Goal: Check status: Check status

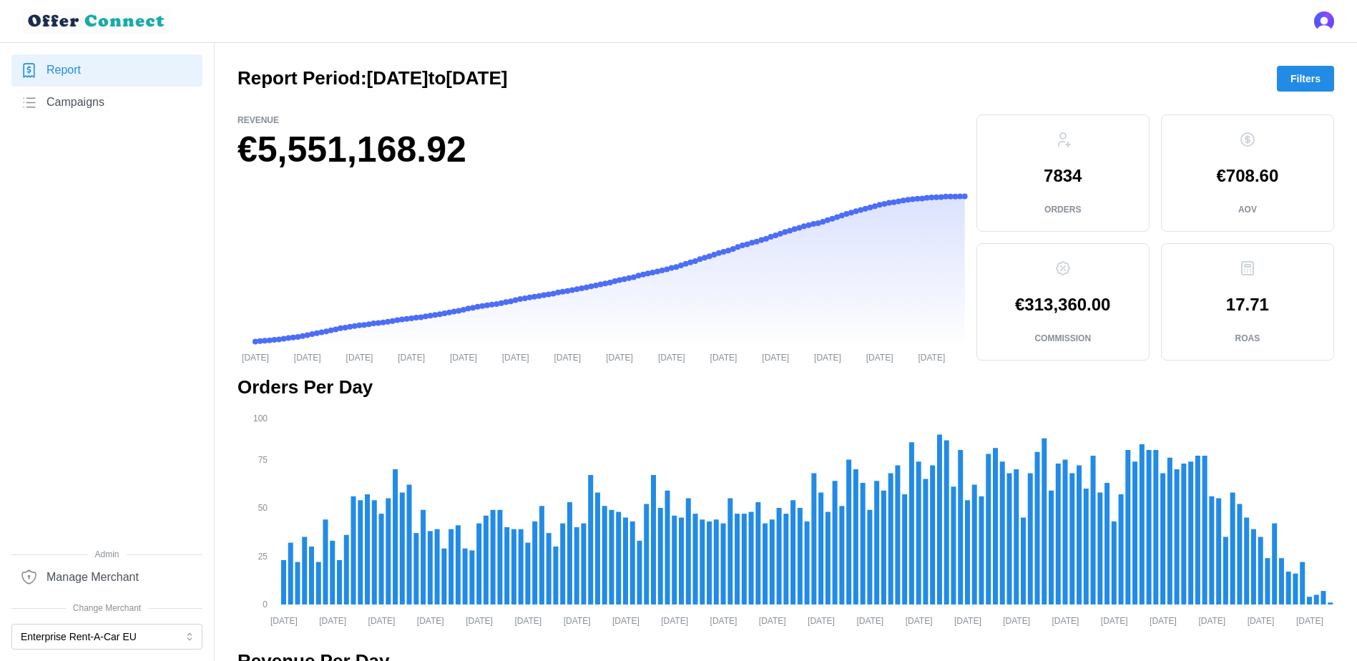
click at [1324, 73] on button "Filters" at bounding box center [1305, 79] width 57 height 26
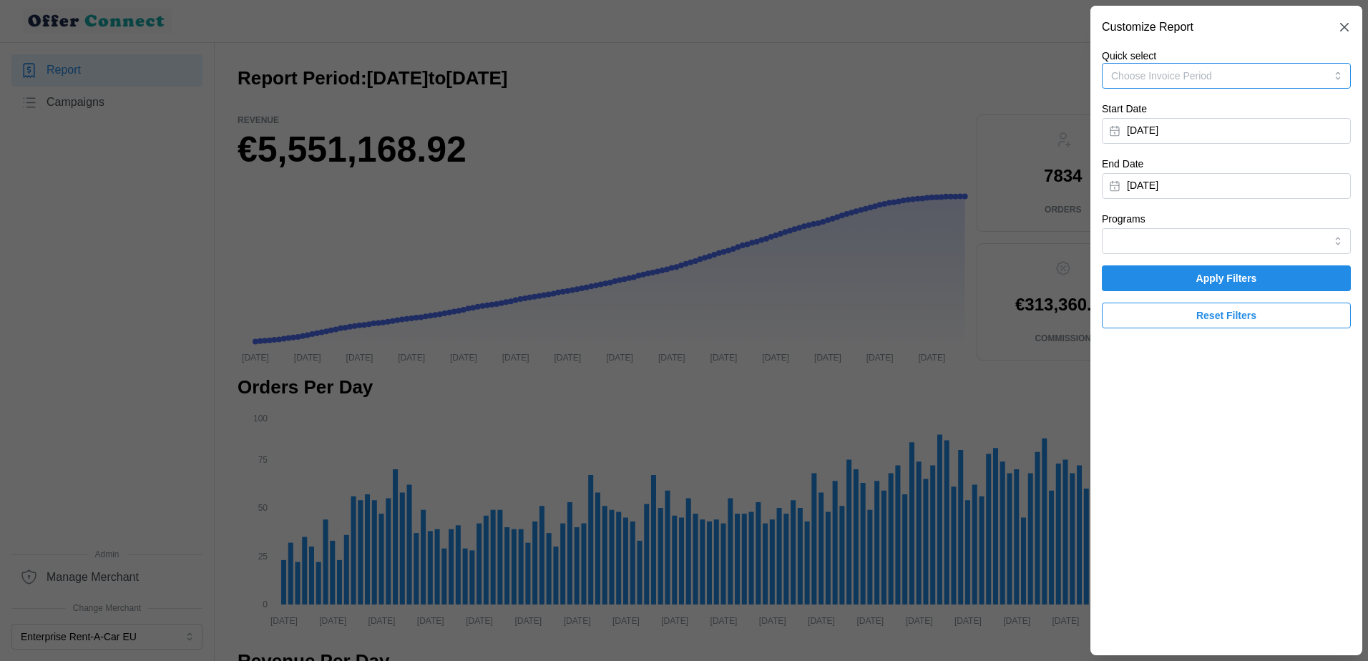
click at [1207, 79] on span "Choose Invoice Period" at bounding box center [1161, 75] width 101 height 11
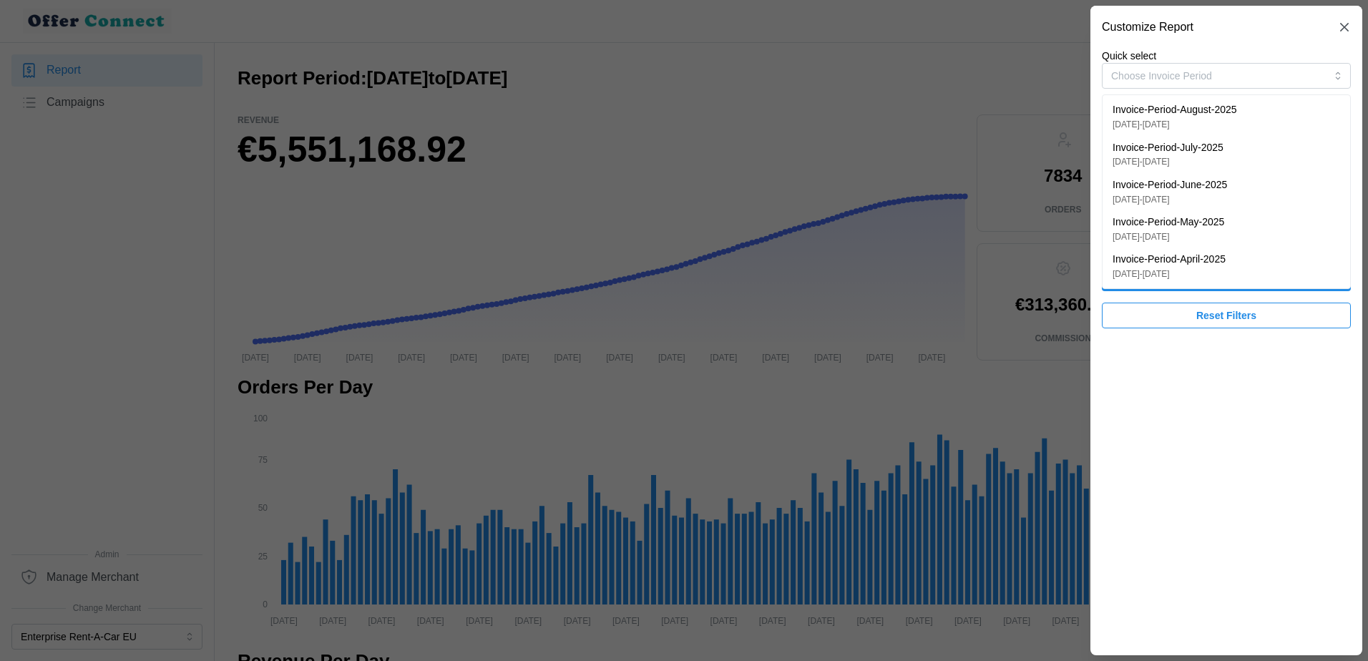
click at [158, 371] on div at bounding box center [684, 330] width 1368 height 661
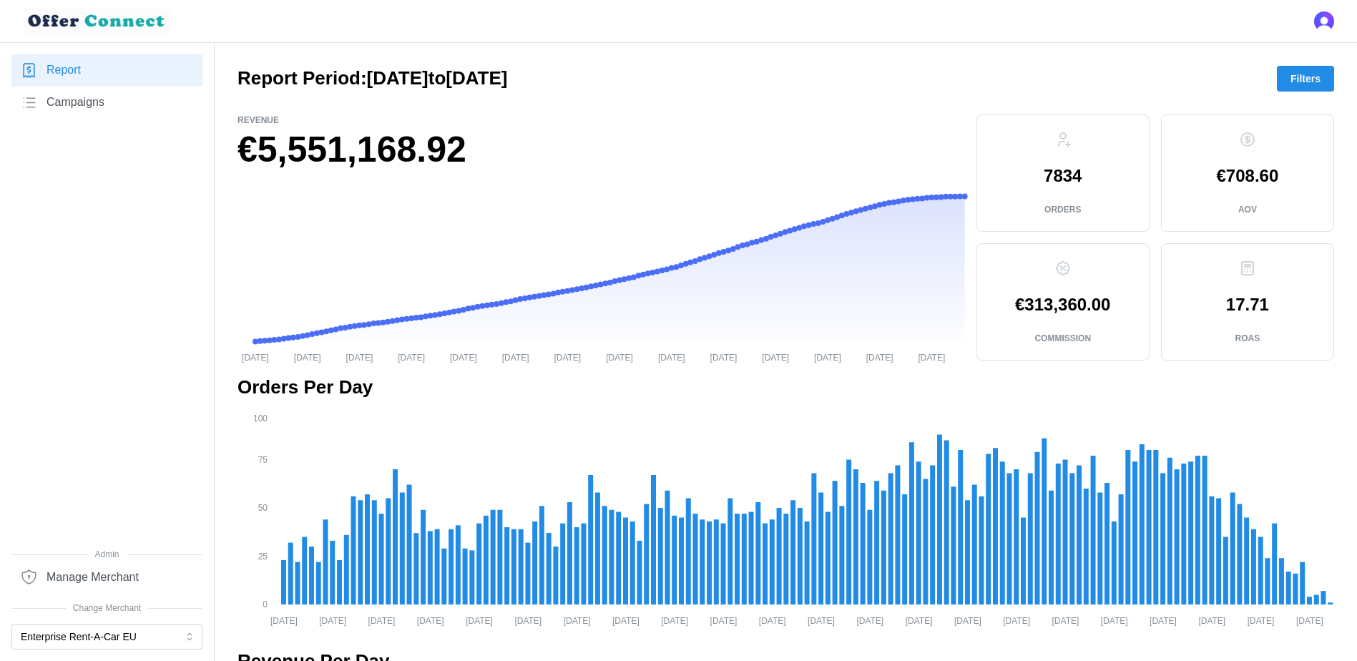
click at [1302, 94] on div at bounding box center [786, 103] width 1097 height 23
click at [1302, 83] on span "Filters" at bounding box center [1306, 79] width 30 height 24
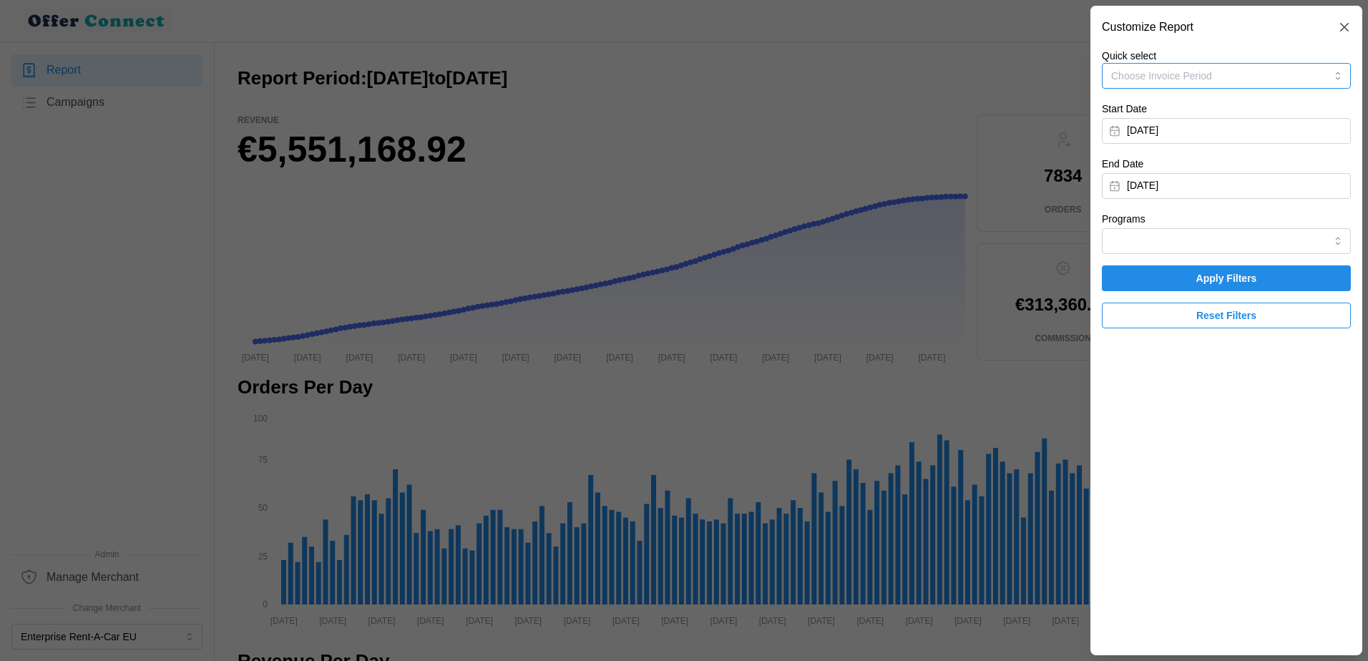
click at [1210, 80] on button "Choose Invoice Period" at bounding box center [1226, 76] width 249 height 26
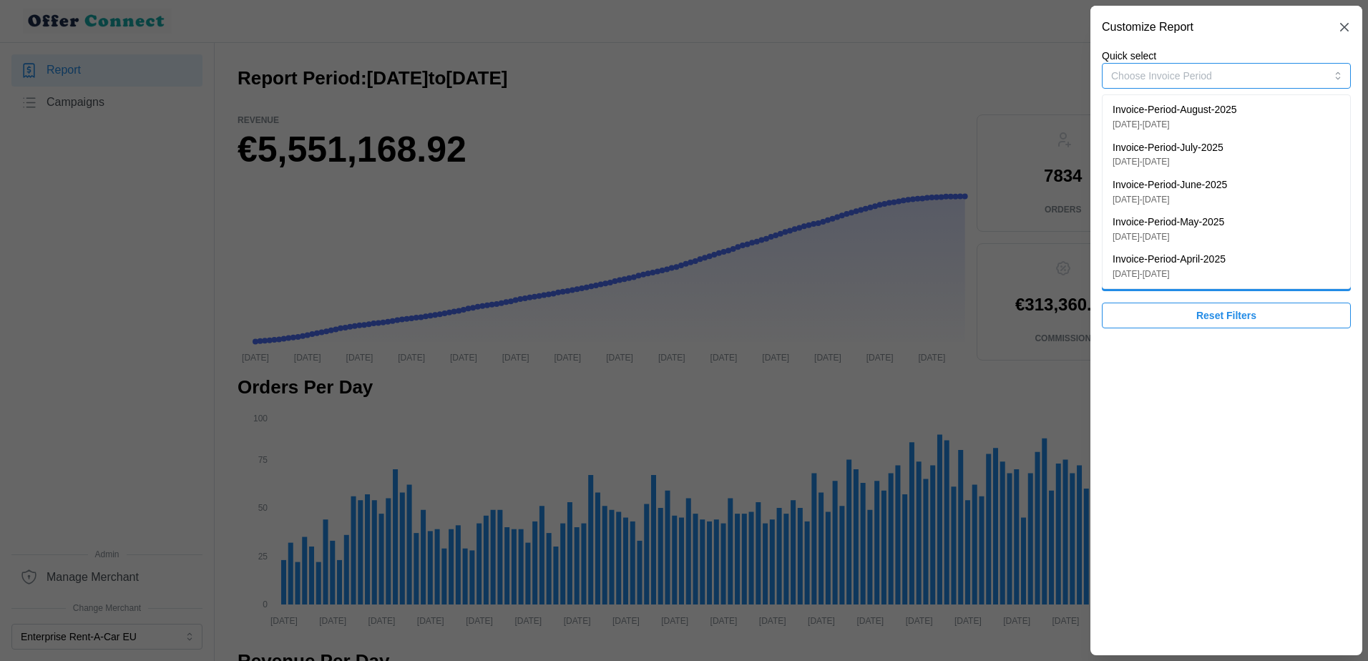
click at [1221, 152] on p "Invoice-Period-July-2025" at bounding box center [1167, 148] width 111 height 16
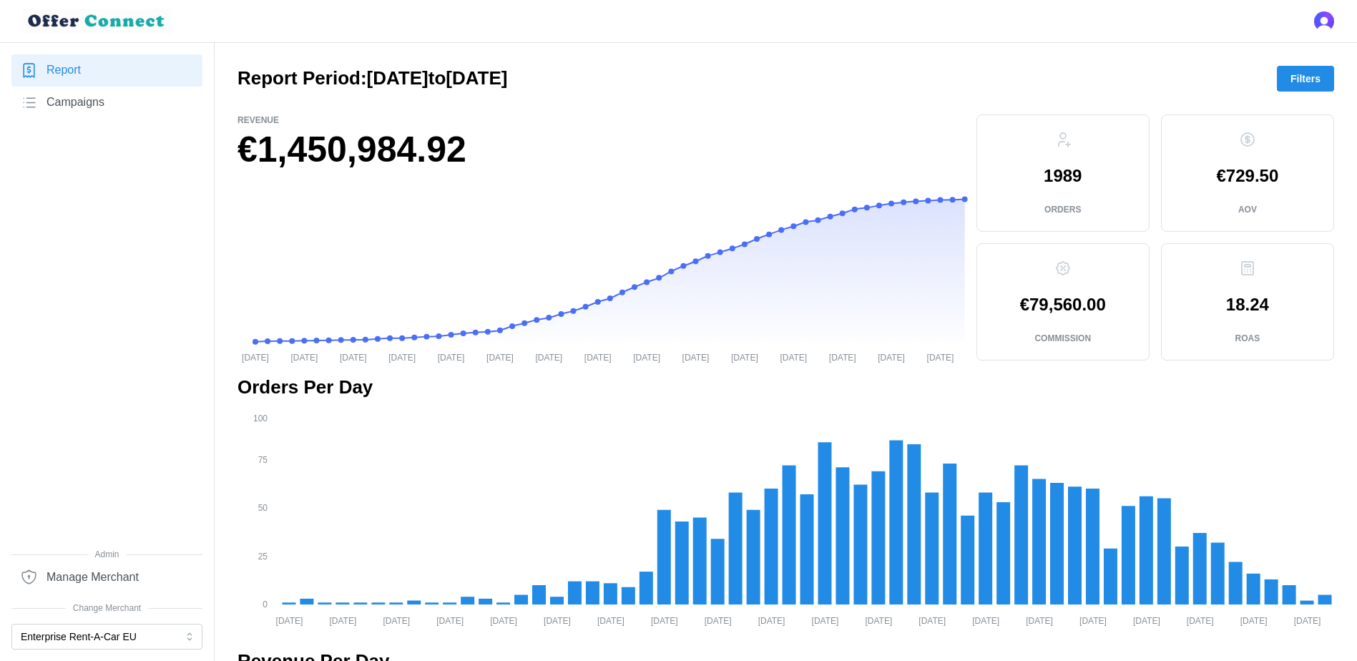
click at [1313, 74] on span "Filters" at bounding box center [1306, 79] width 30 height 24
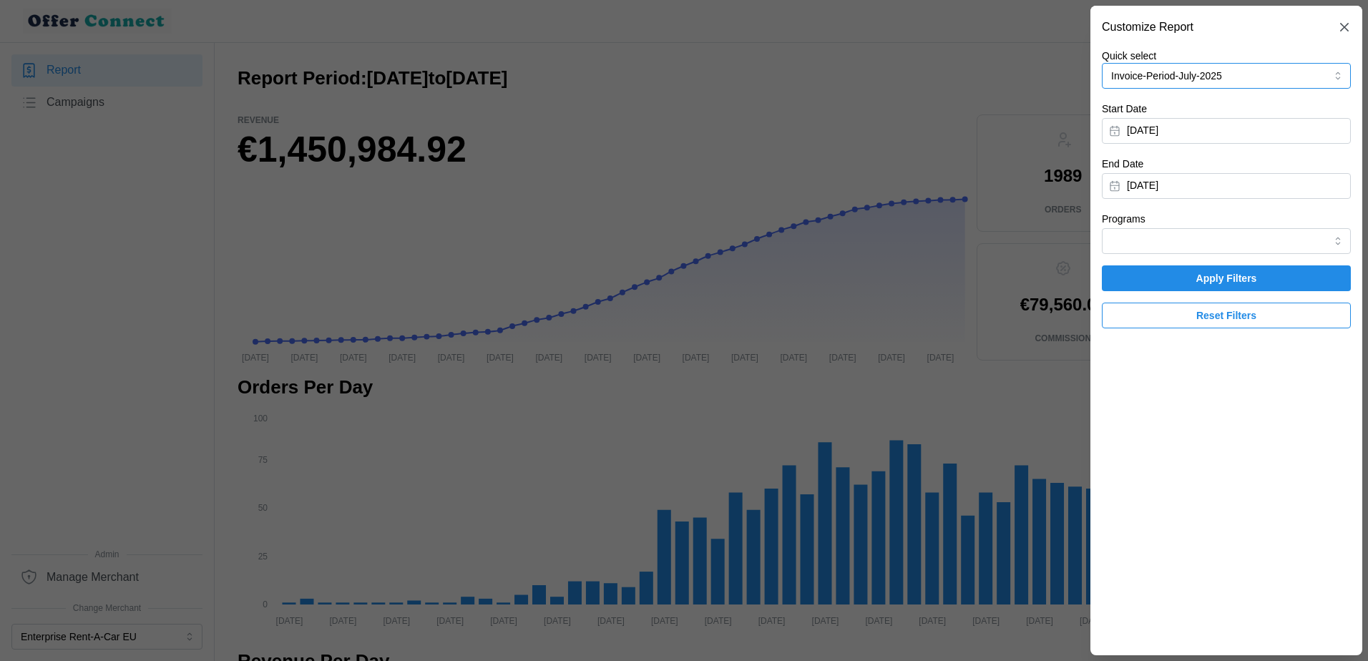
click at [1235, 78] on button "Invoice-Period-July-2025" at bounding box center [1226, 76] width 249 height 26
